Goal: Find specific page/section: Locate a particular part of the current website

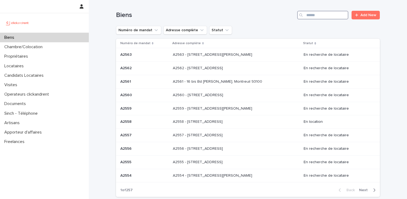
click at [320, 15] on input "Search" at bounding box center [322, 15] width 51 height 9
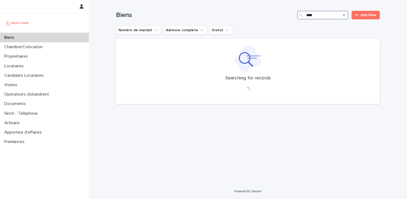
type input "****"
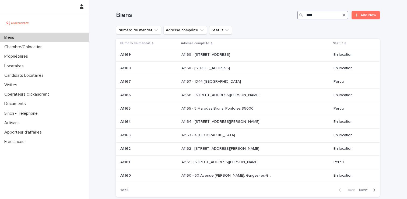
scroll to position [45, 0]
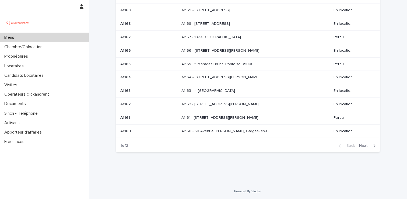
click at [366, 146] on span "Next" at bounding box center [365, 146] width 12 height 4
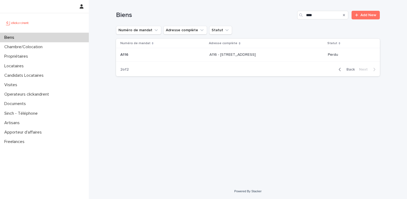
click at [236, 57] on div "A116 - [STREET_ADDRESS][GEOGRAPHIC_DATA][STREET_ADDRESS]" at bounding box center [266, 54] width 114 height 9
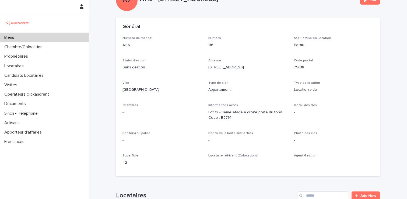
scroll to position [24, 0]
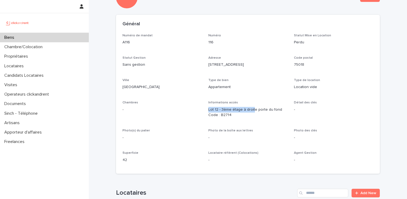
drag, startPoint x: 209, startPoint y: 108, endPoint x: 253, endPoint y: 108, distance: 44.4
click at [253, 108] on p "Lot 12 - 3ème étage à droite porte du fond Code : B2714" at bounding box center [247, 112] width 79 height 11
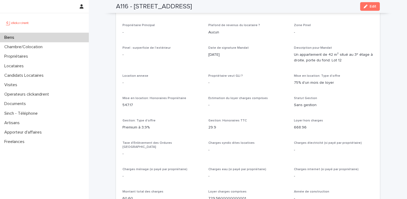
scroll to position [326, 0]
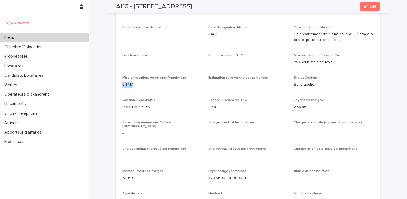
drag, startPoint x: 122, startPoint y: 84, endPoint x: 157, endPoint y: 84, distance: 34.5
click at [157, 84] on p "547.17" at bounding box center [161, 85] width 79 height 6
click at [171, 85] on p "547.17" at bounding box center [161, 85] width 79 height 6
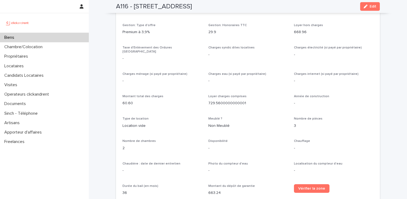
scroll to position [407, 0]
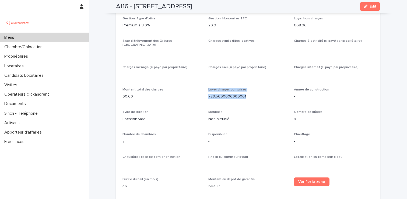
drag, startPoint x: 204, startPoint y: 94, endPoint x: 253, endPoint y: 94, distance: 49.0
click at [253, 94] on div "Opérateur commercial [PERSON_NAME] Opérateur opérationnel [PERSON_NAME] Proprié…" at bounding box center [247, 100] width 251 height 408
click at [234, 72] on p "-" at bounding box center [247, 74] width 79 height 6
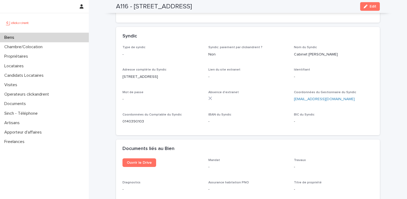
scroll to position [1436, 0]
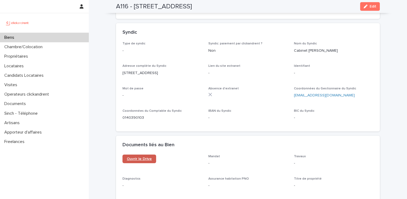
click at [139, 157] on span "Ouvrir le Drive" at bounding box center [139, 159] width 25 height 4
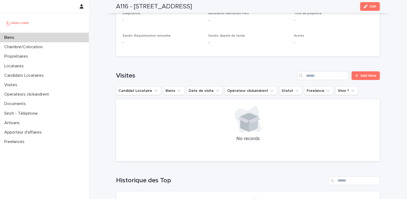
scroll to position [1550, 0]
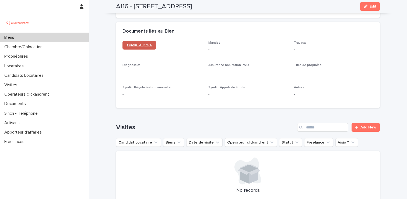
click at [142, 41] on link "Ouvrir le Drive" at bounding box center [139, 45] width 34 height 9
